Goal: Navigation & Orientation: Find specific page/section

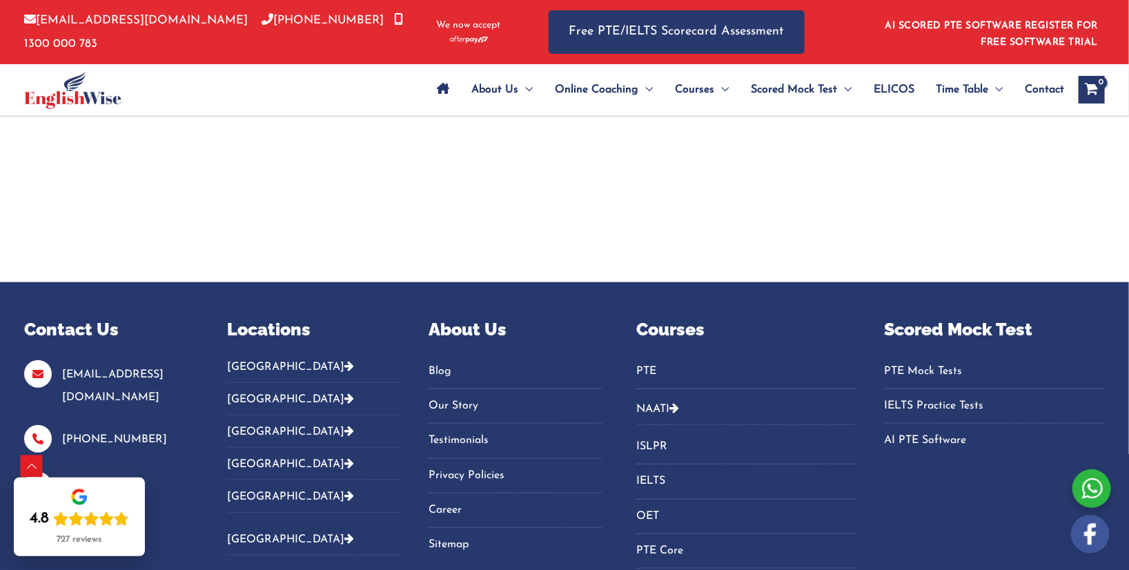
scroll to position [459, 0]
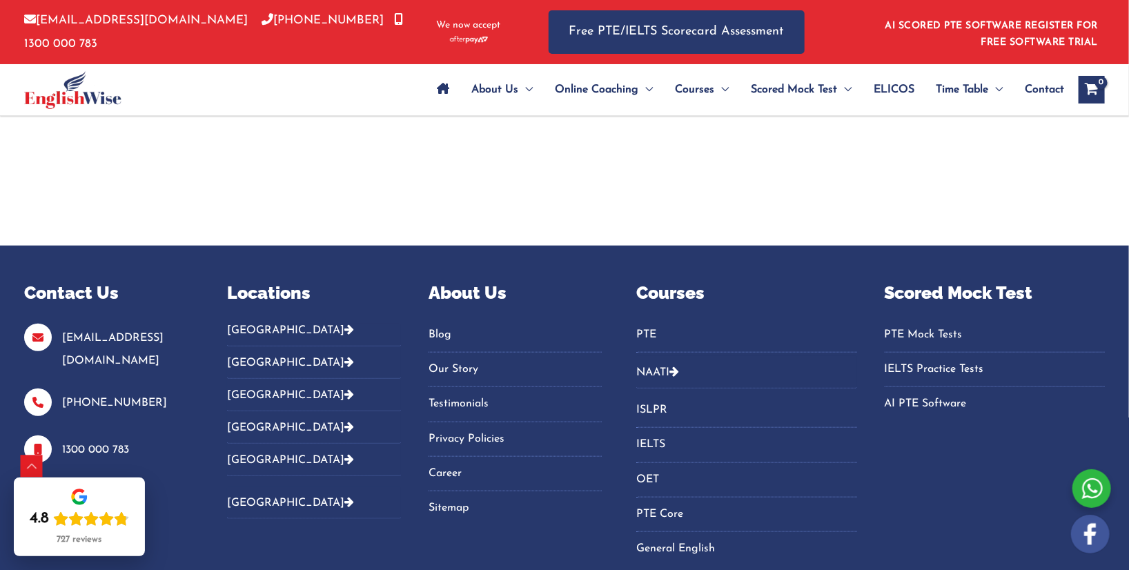
click at [646, 440] on link "IELTS" at bounding box center [746, 444] width 220 height 23
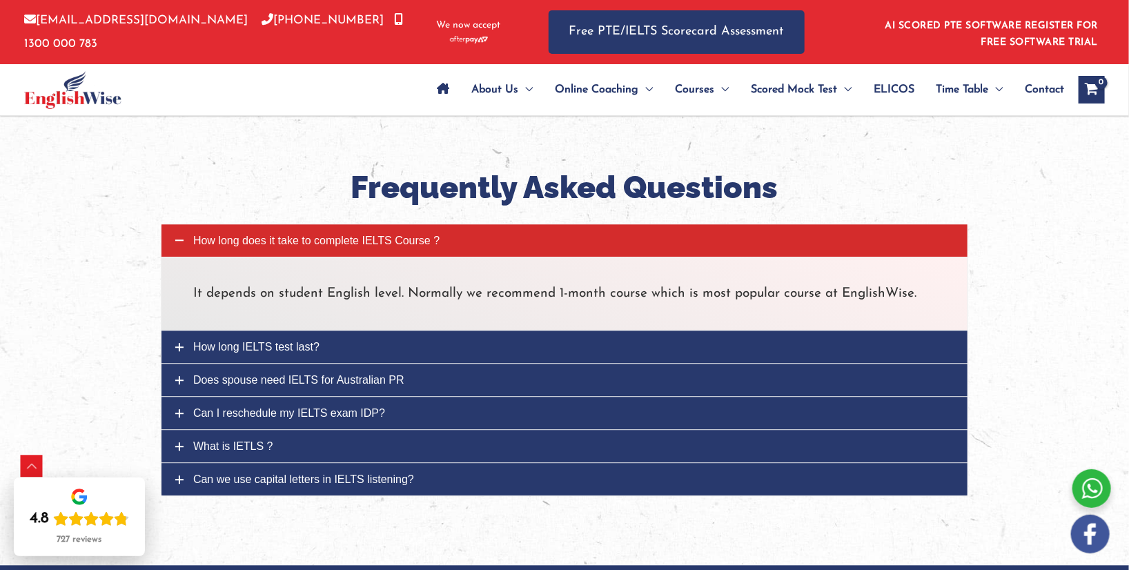
scroll to position [1839, 0]
